Goal: Navigation & Orientation: Find specific page/section

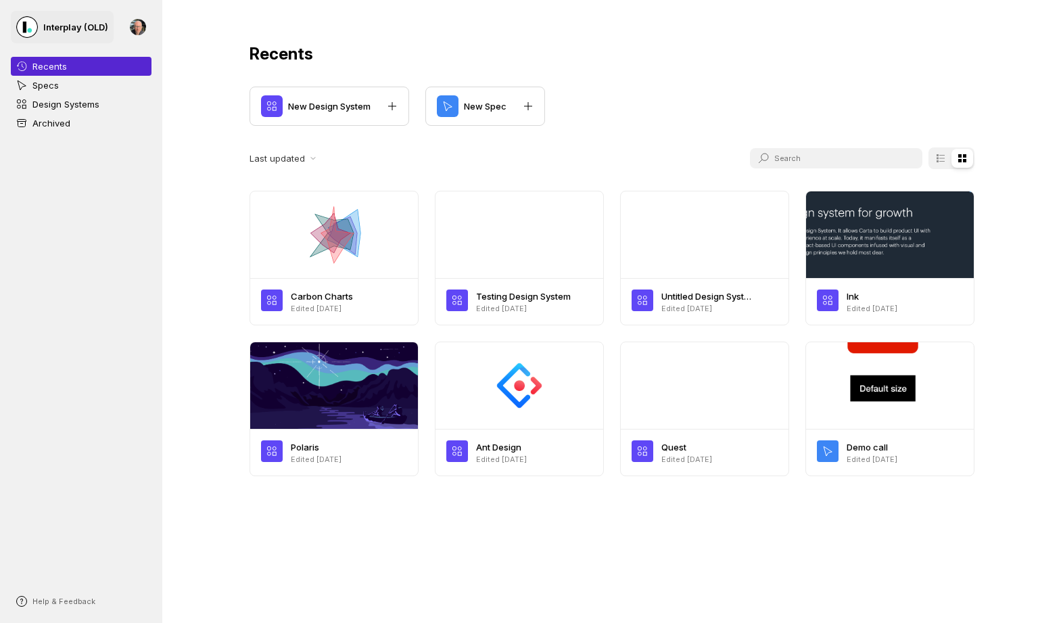
click at [52, 28] on p "Interplay (OLD)" at bounding box center [75, 27] width 65 height 14
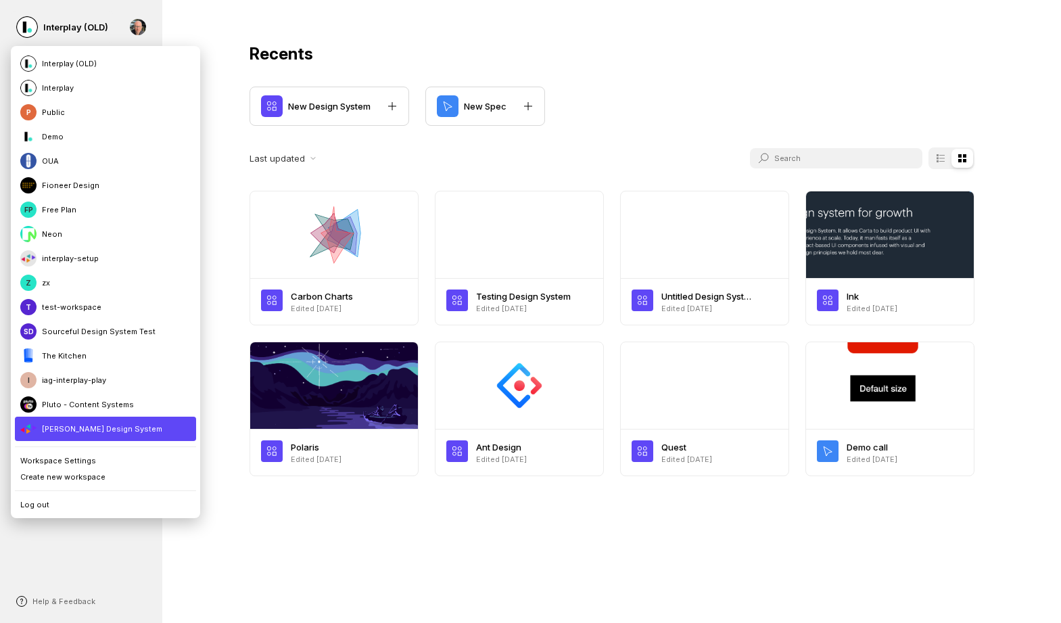
click at [82, 423] on li "[PERSON_NAME] Design System" at bounding box center [105, 429] width 181 height 24
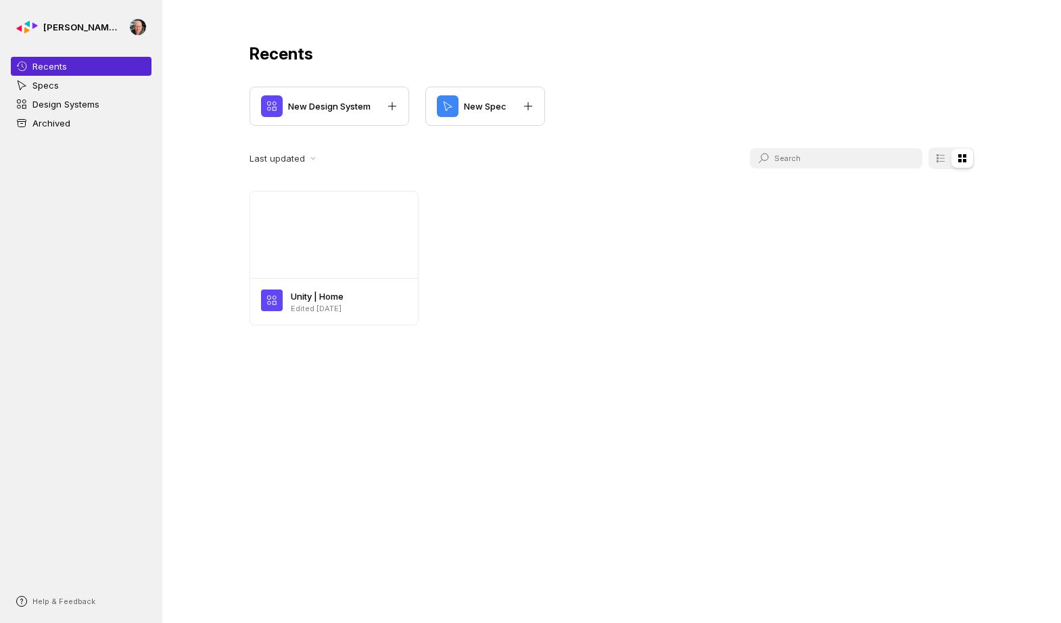
click at [82, 423] on div "[PERSON_NAME] Design System Recents Specs Design Systems Archived Help & Feedba…" at bounding box center [81, 311] width 162 height 623
click at [72, 85] on link "Specs" at bounding box center [81, 85] width 141 height 19
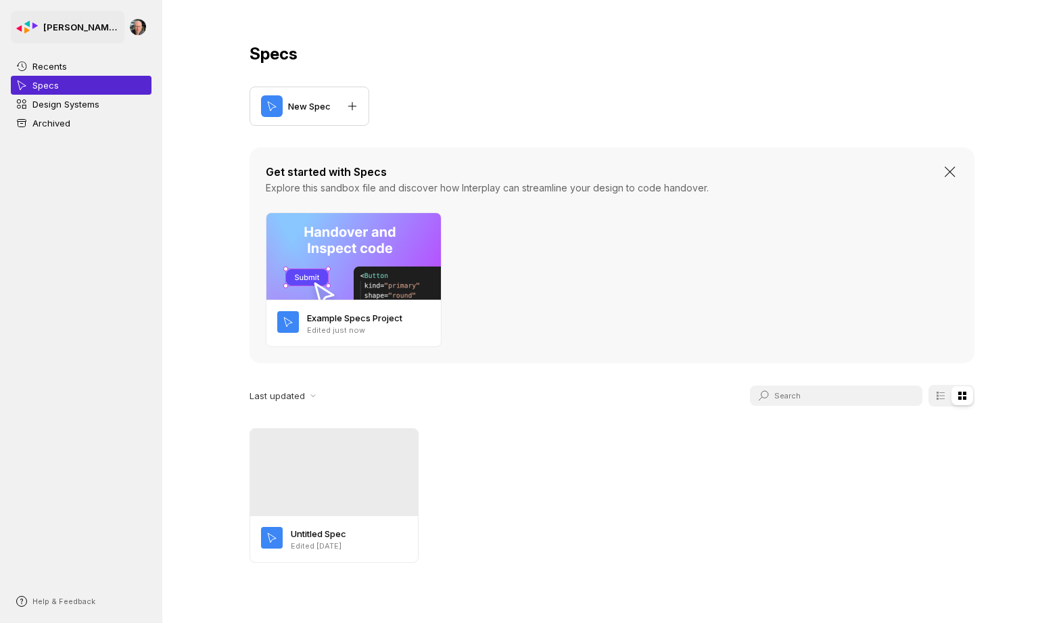
click at [108, 28] on p "[PERSON_NAME] Design System" at bounding box center [81, 27] width 76 height 14
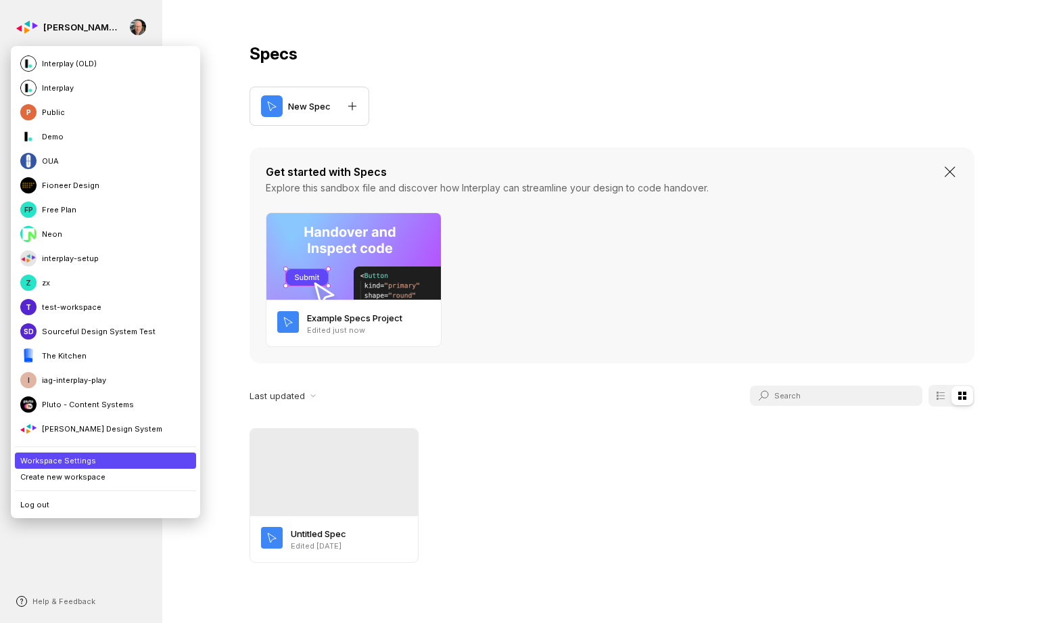
click at [91, 464] on li "Workspace Settings" at bounding box center [105, 461] width 181 height 16
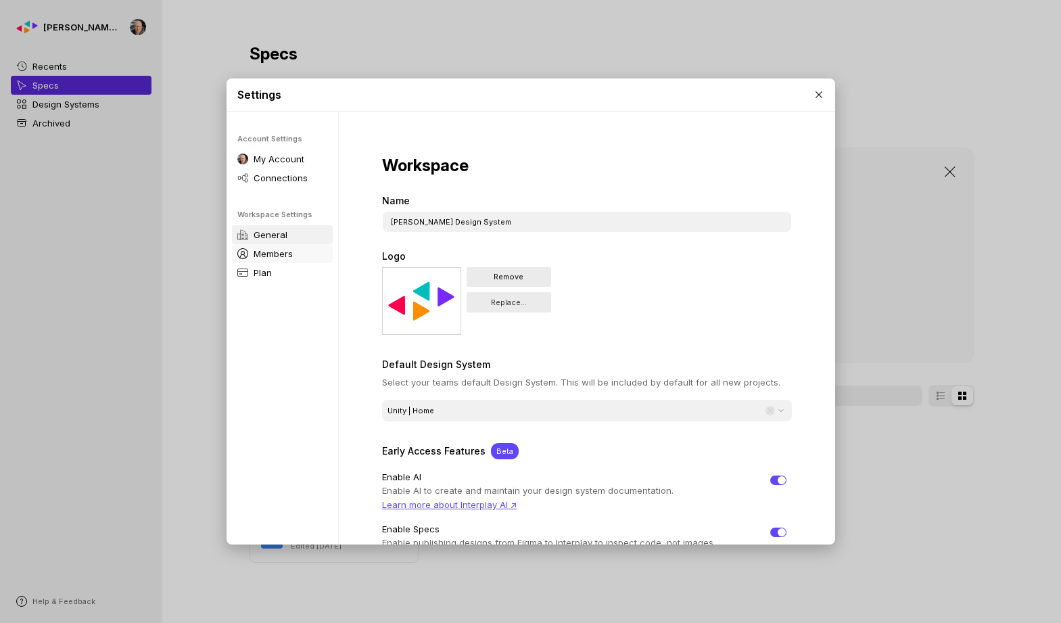
click at [279, 248] on p "Members" at bounding box center [273, 254] width 39 height 14
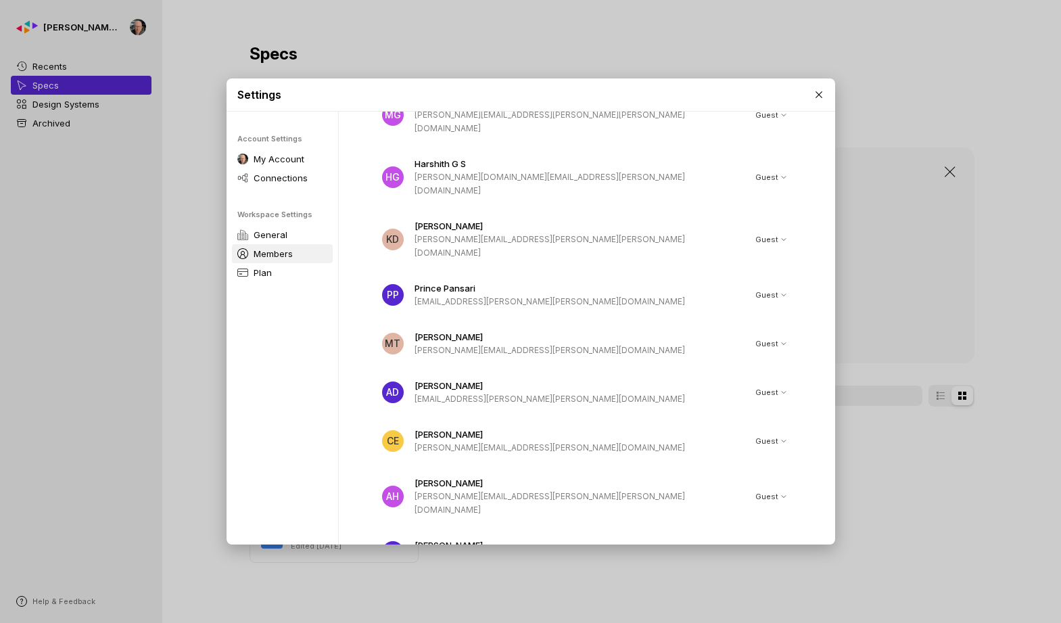
scroll to position [5032, 0]
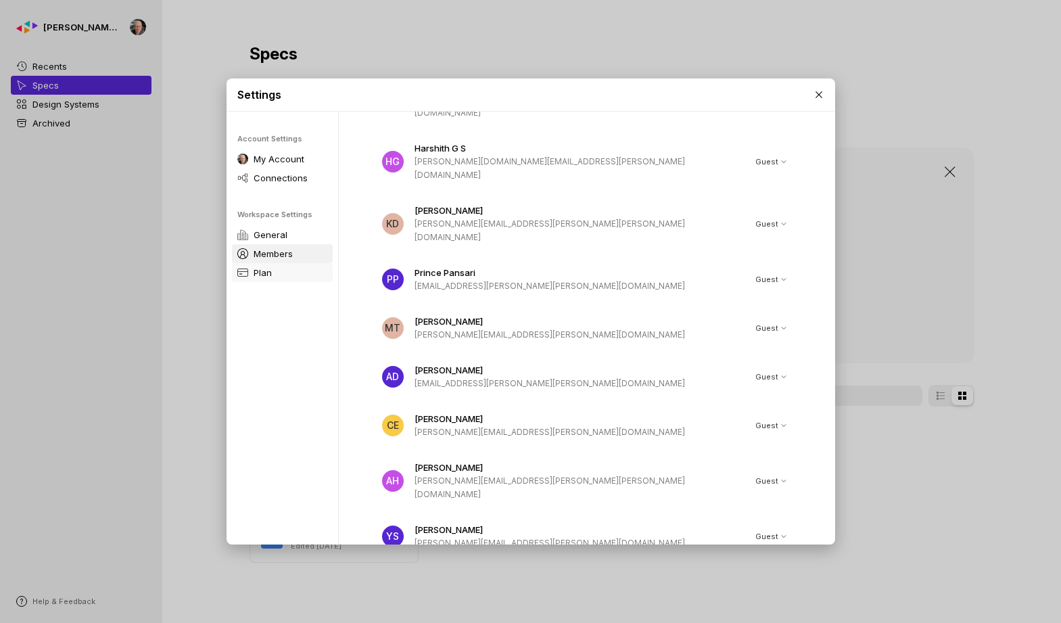
click at [276, 272] on link "Plan" at bounding box center [282, 272] width 101 height 19
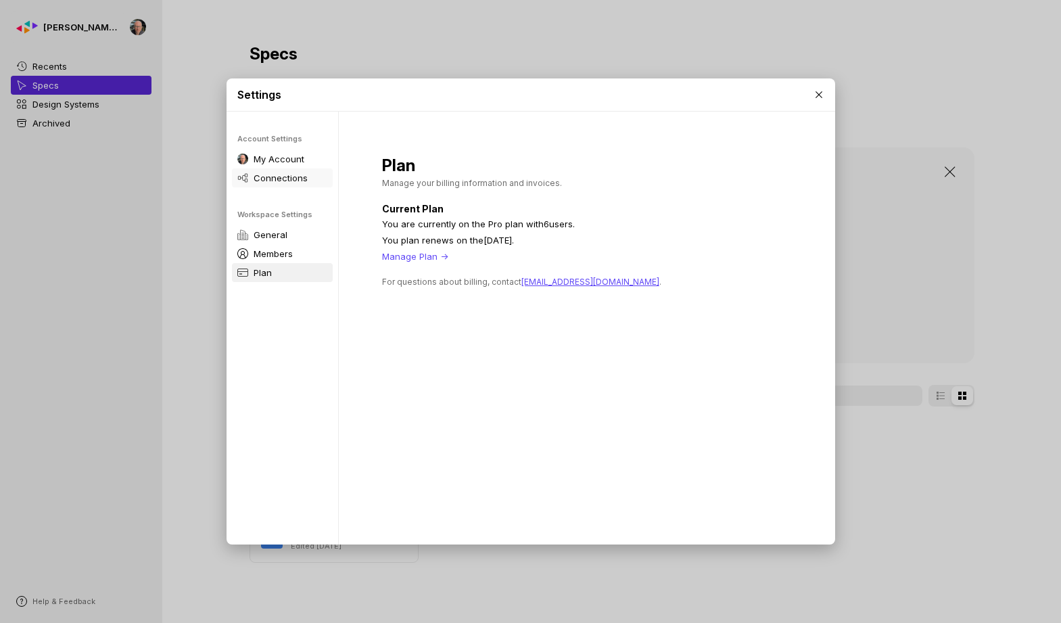
click at [276, 179] on p "Connections" at bounding box center [281, 178] width 54 height 14
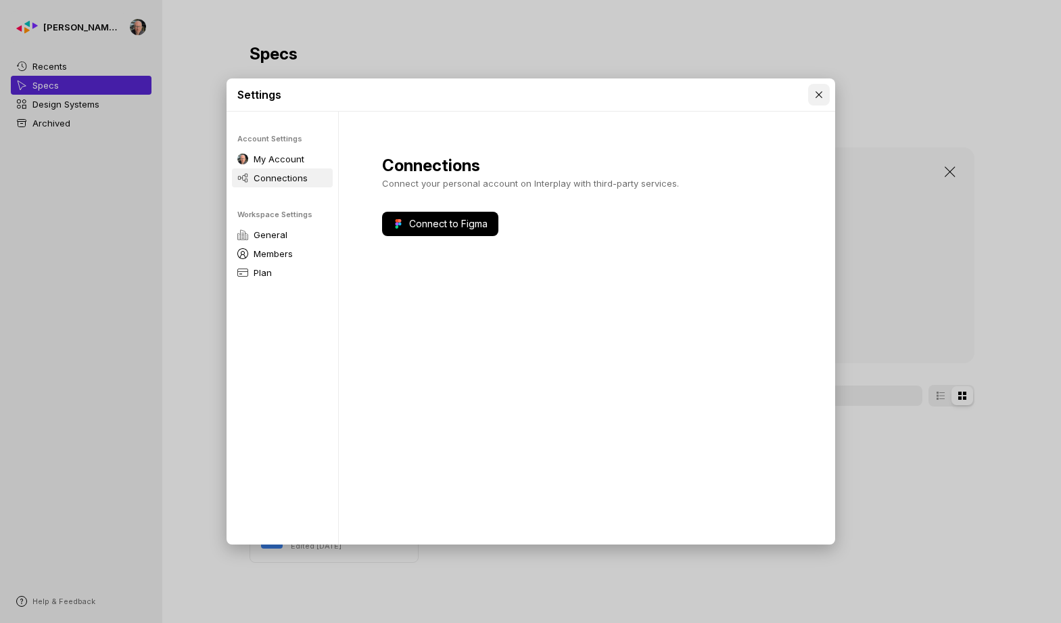
click at [825, 91] on div at bounding box center [819, 95] width 22 height 22
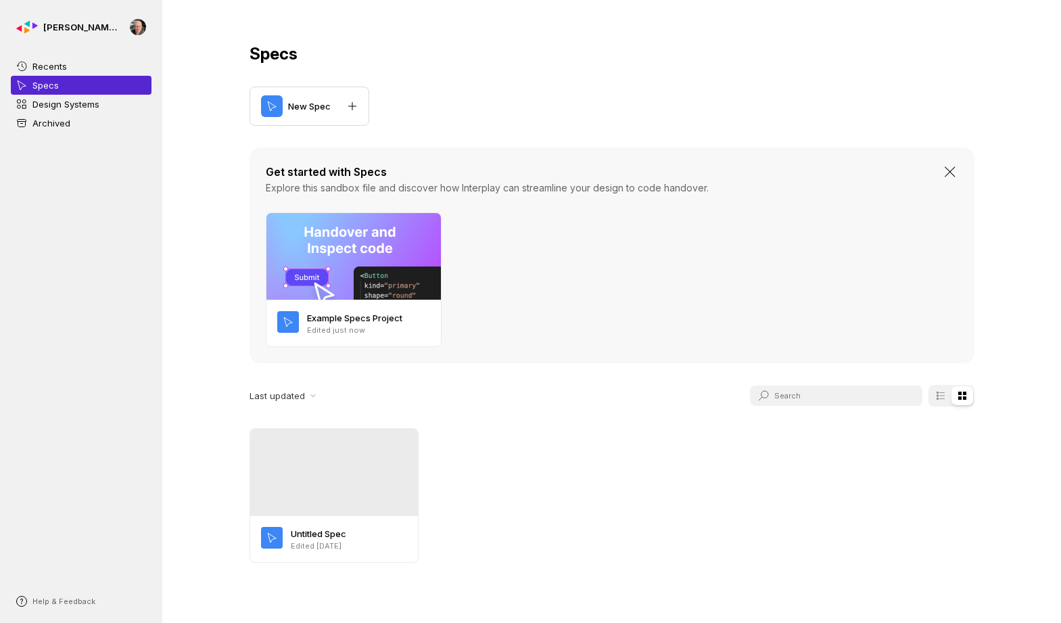
click at [791, 91] on div "New Spec" at bounding box center [612, 106] width 725 height 39
click at [60, 71] on p "Recents" at bounding box center [49, 67] width 34 height 14
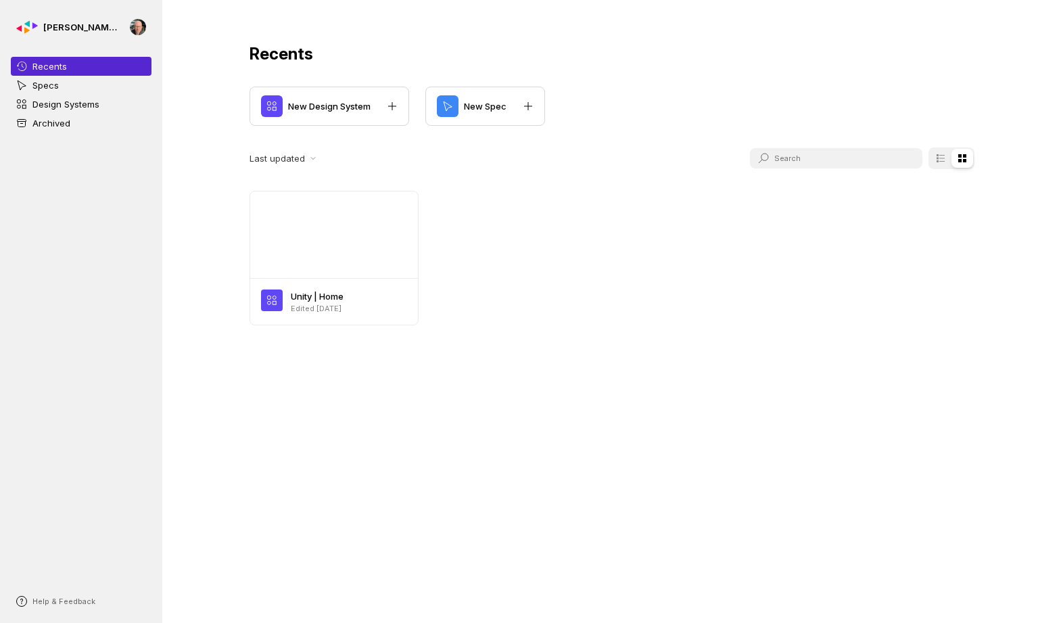
click at [59, 77] on link "Specs" at bounding box center [81, 85] width 141 height 19
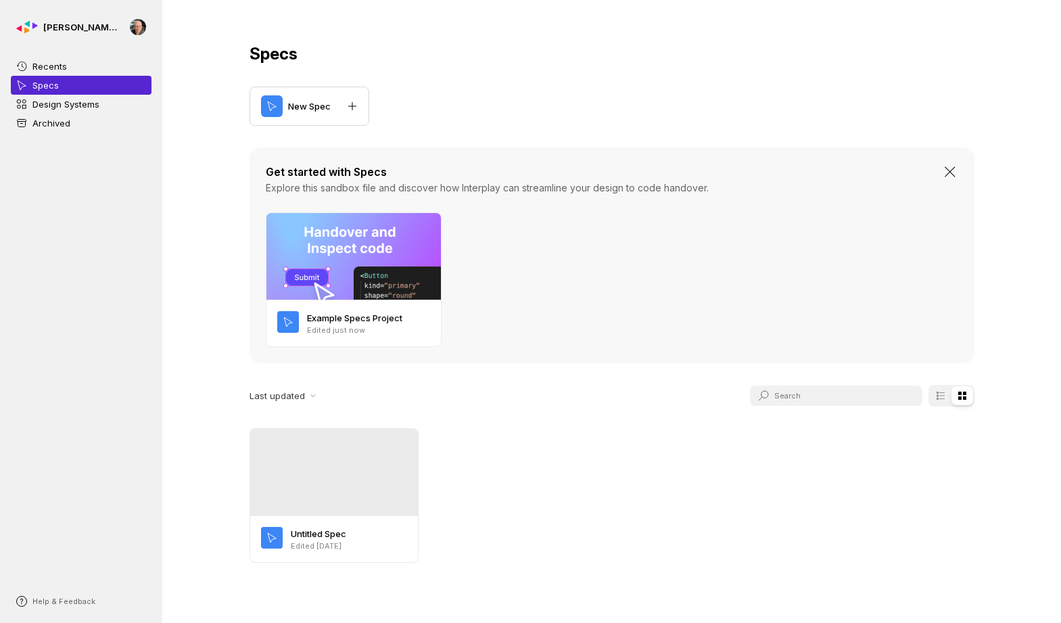
click at [60, 97] on p "Design Systems" at bounding box center [65, 104] width 67 height 14
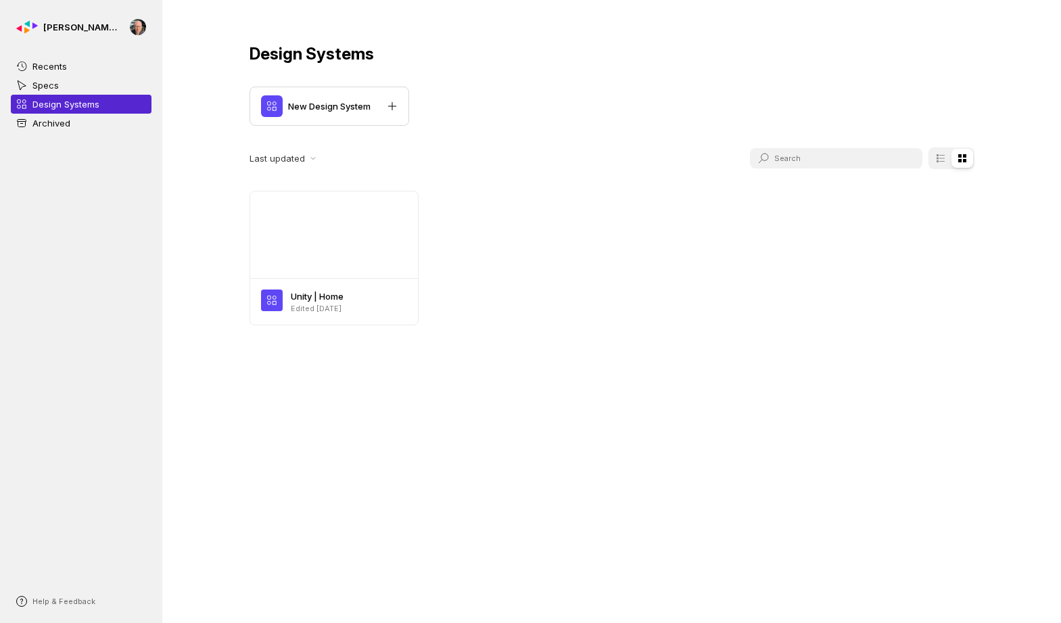
click at [60, 68] on p "Recents" at bounding box center [49, 67] width 34 height 14
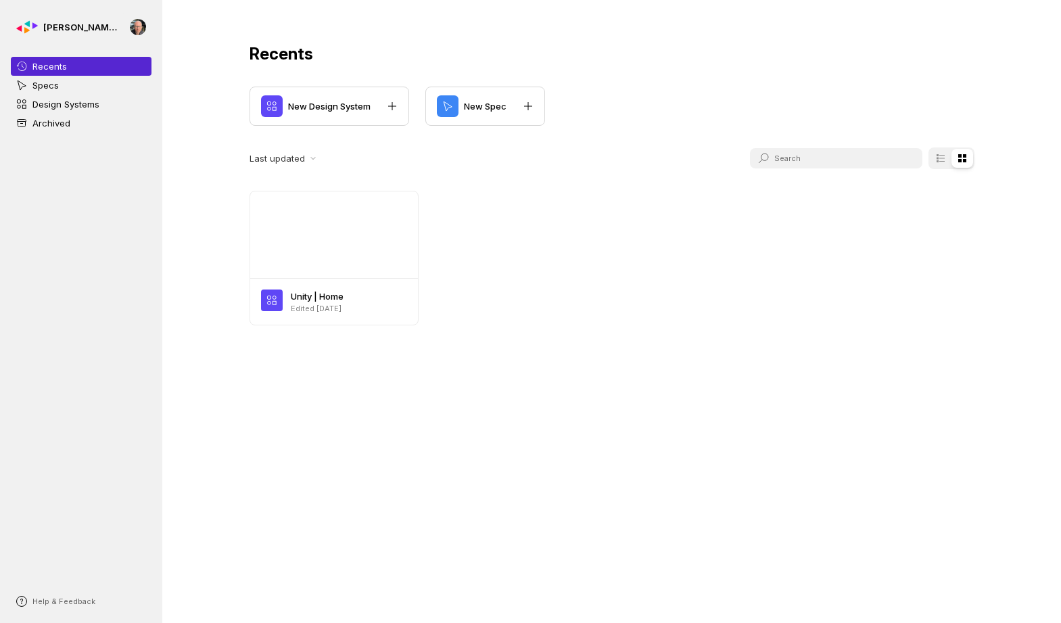
click at [62, 112] on link "Design Systems" at bounding box center [81, 104] width 141 height 19
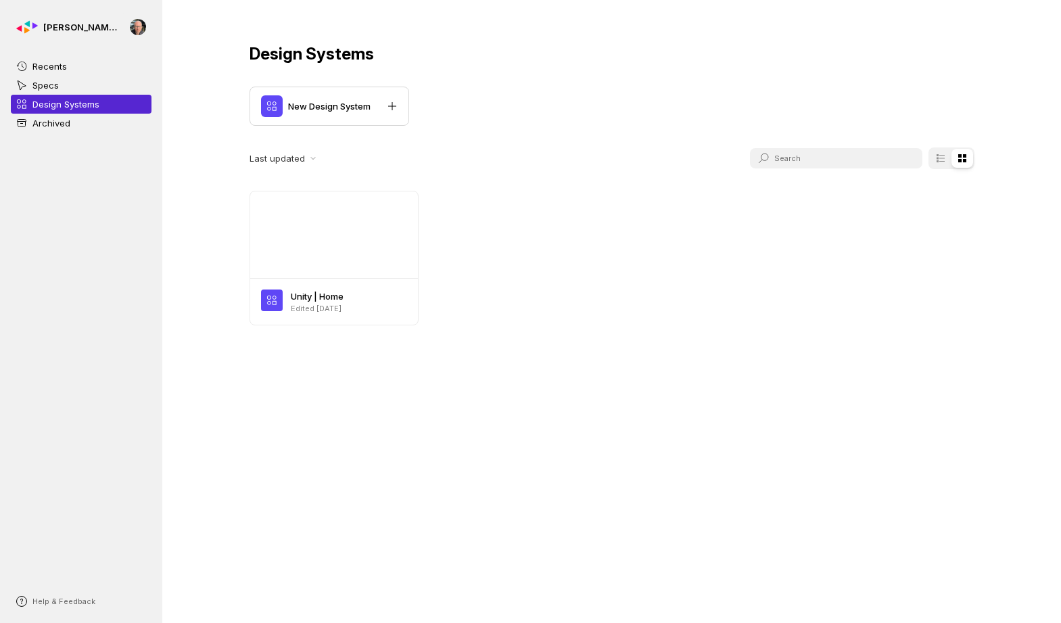
click at [85, 80] on link "Specs" at bounding box center [81, 85] width 141 height 19
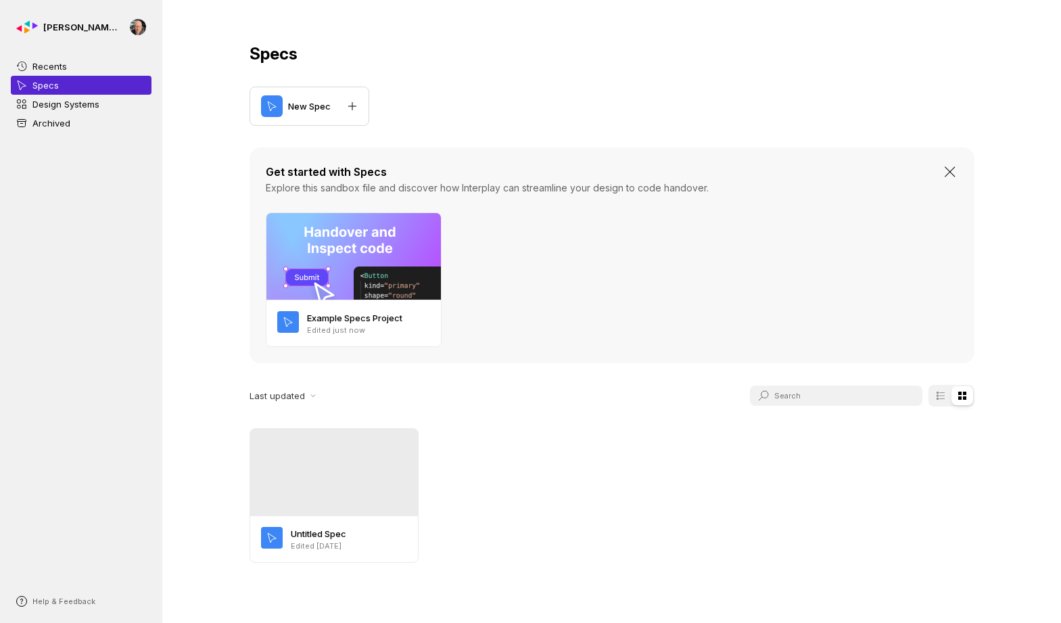
click at [80, 98] on p "Design Systems" at bounding box center [65, 104] width 67 height 14
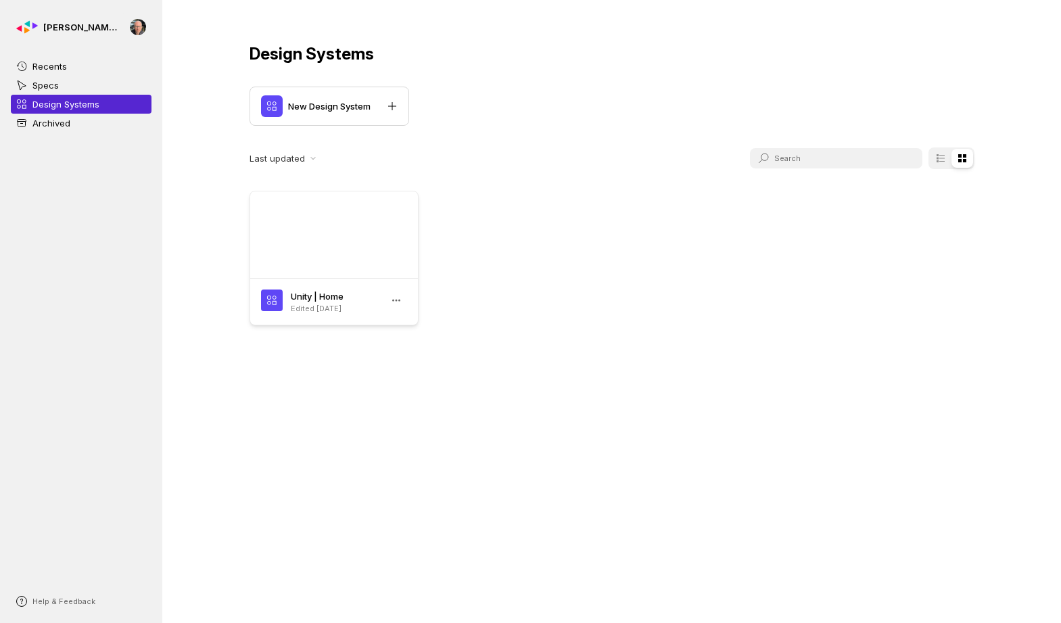
click at [329, 269] on div at bounding box center [334, 234] width 168 height 87
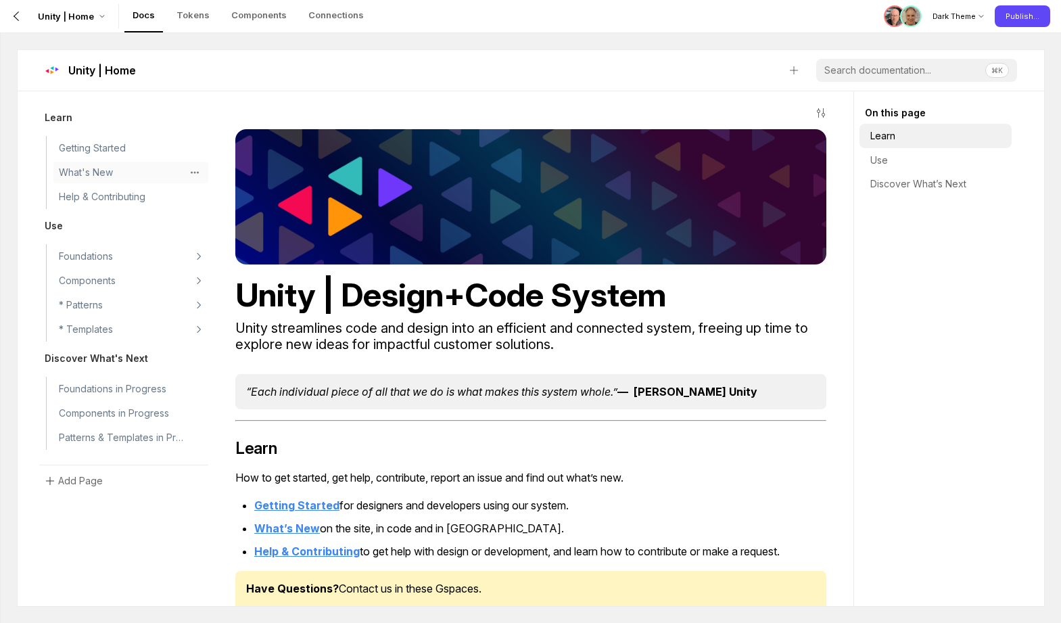
click at [73, 175] on p "What's New" at bounding box center [86, 172] width 54 height 16
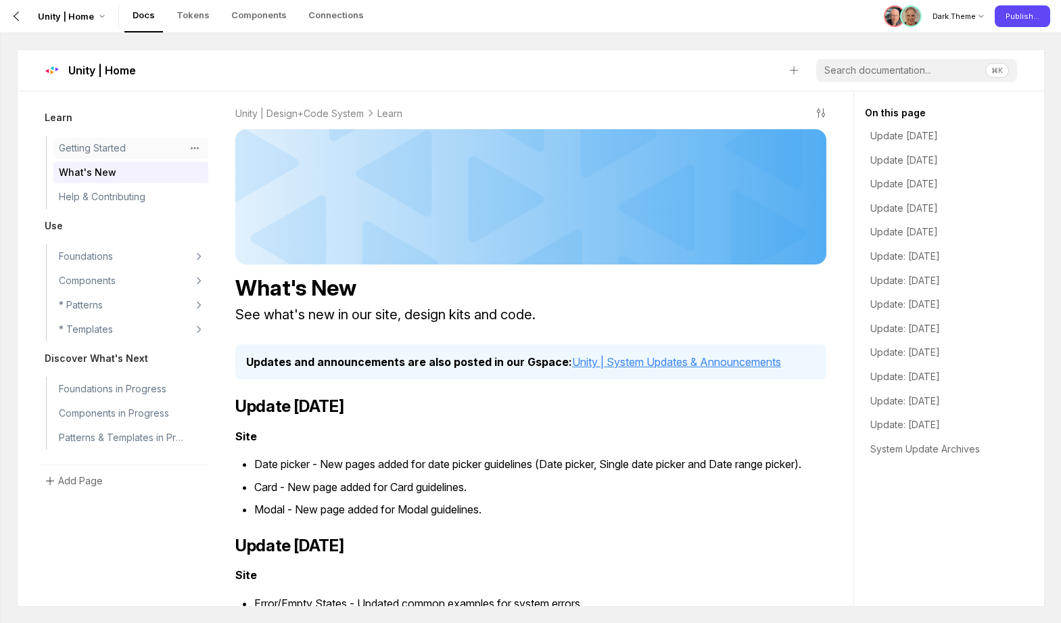
click at [83, 154] on p "Getting Started" at bounding box center [92, 148] width 67 height 16
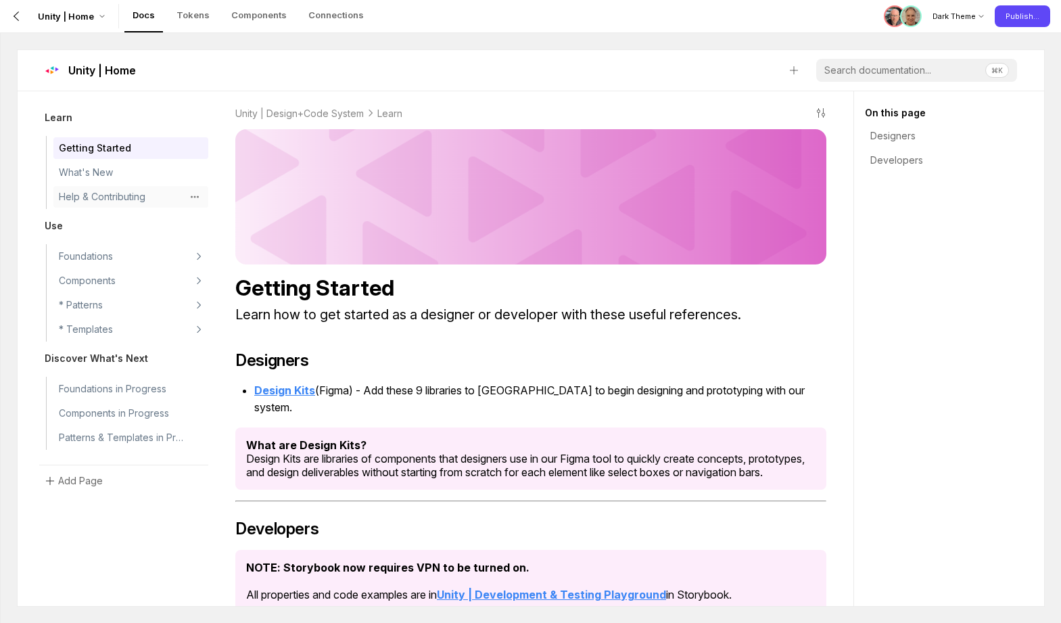
click at [85, 201] on p "Help & Contributing" at bounding box center [102, 197] width 87 height 16
